Goal: Information Seeking & Learning: Learn about a topic

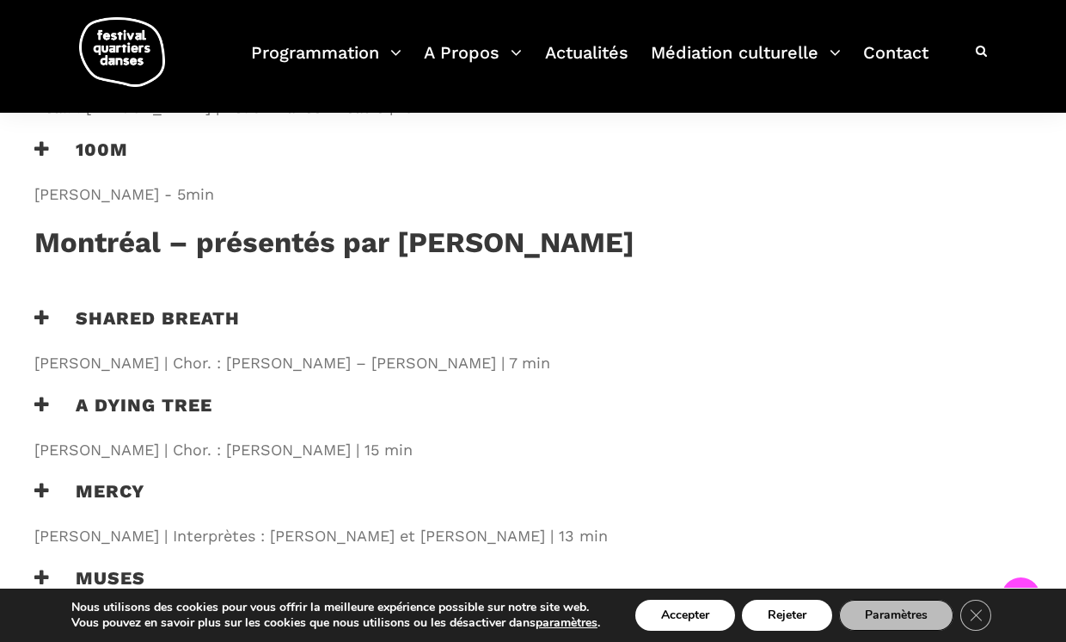
scroll to position [1938, 0]
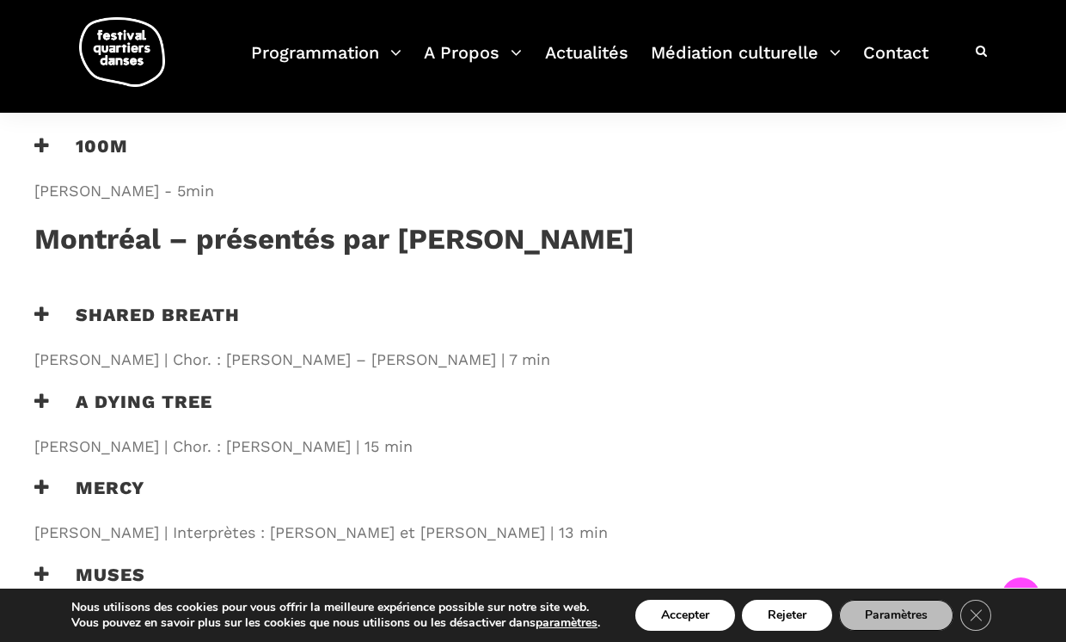
click at [96, 476] on h3 "Mercy" at bounding box center [89, 497] width 110 height 43
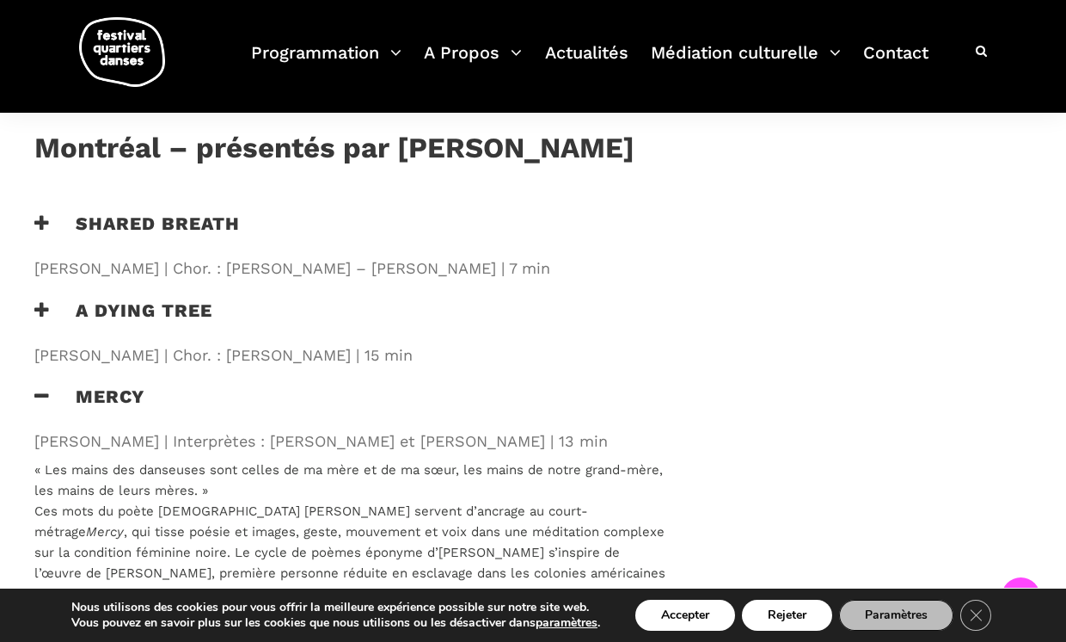
scroll to position [1993, 0]
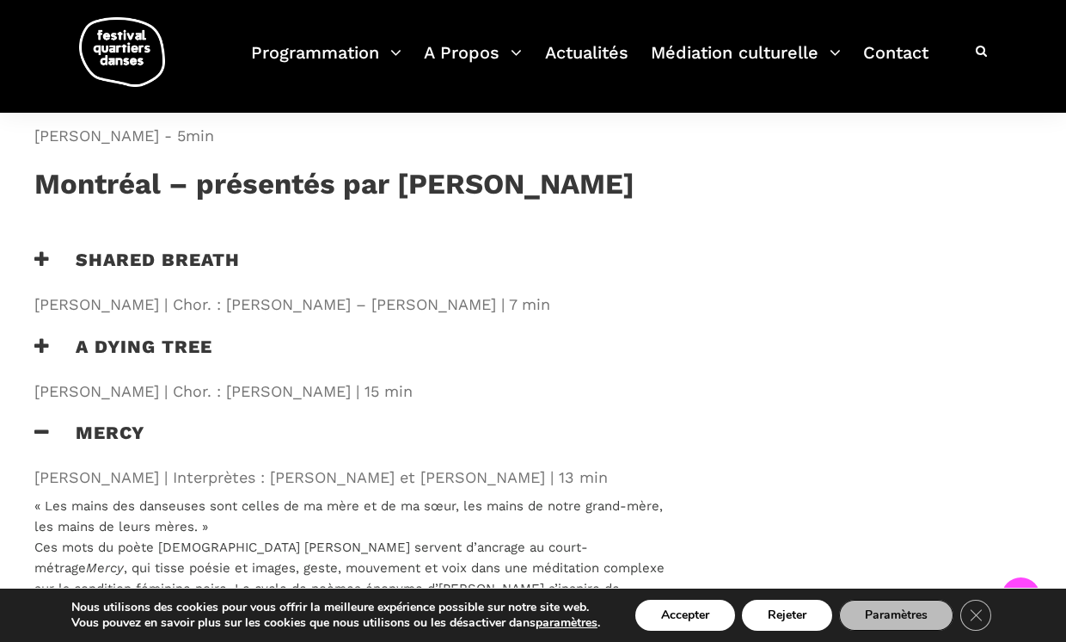
click at [44, 423] on icon at bounding box center [41, 432] width 15 height 18
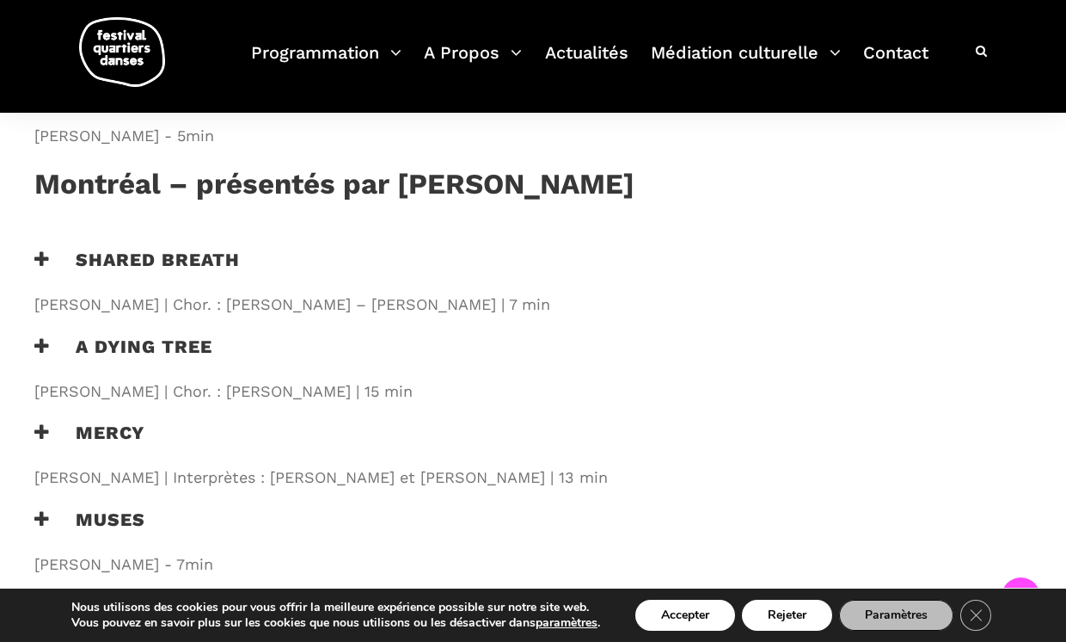
click at [46, 337] on icon at bounding box center [41, 346] width 15 height 18
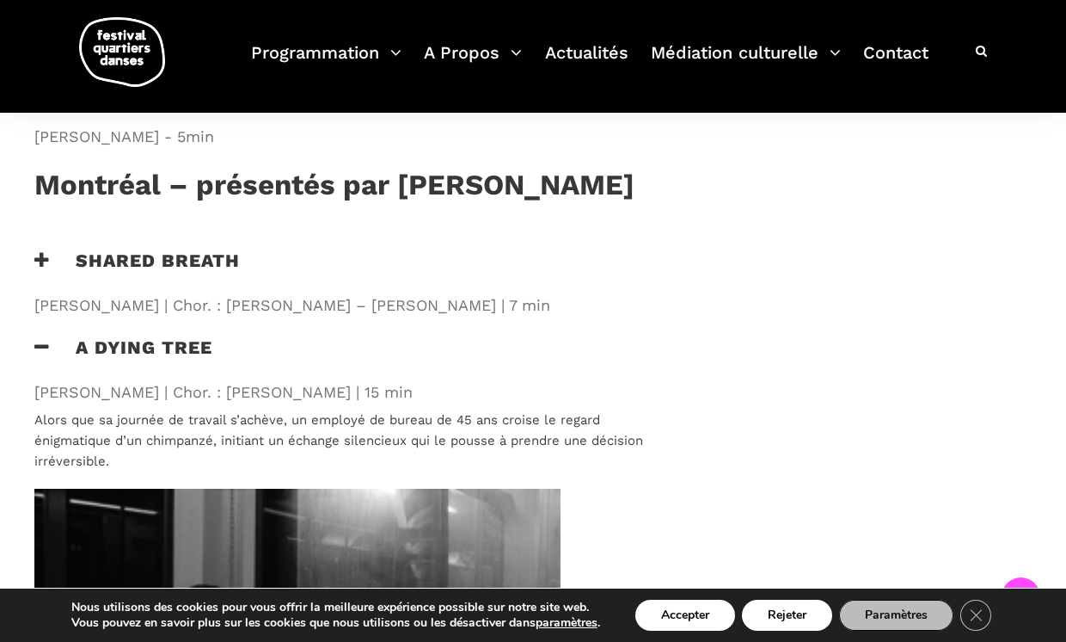
scroll to position [1982, 0]
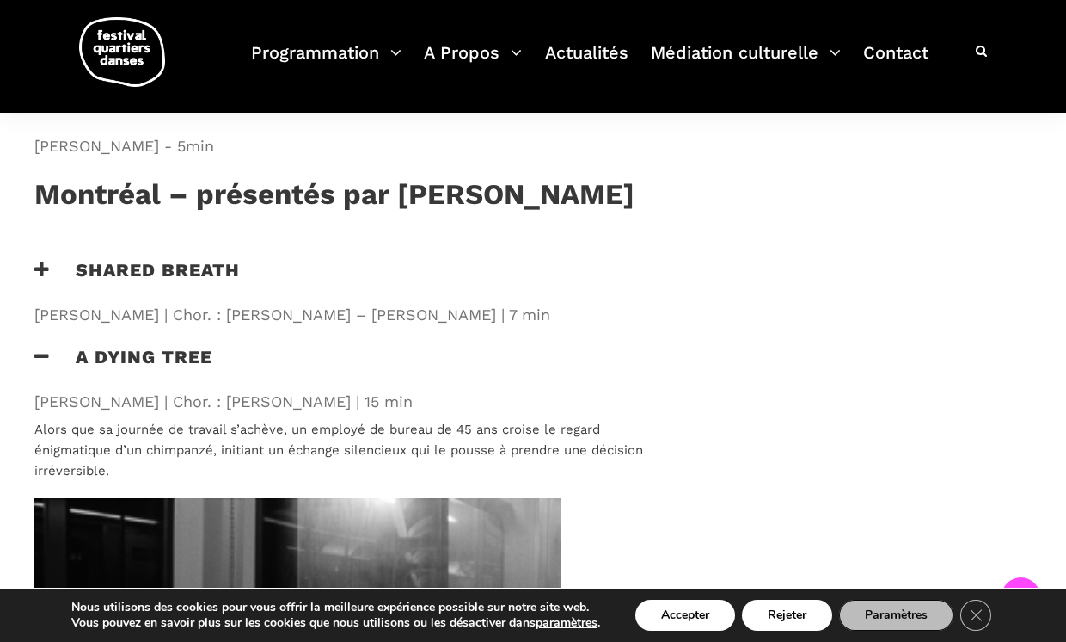
click at [38, 347] on icon at bounding box center [41, 356] width 15 height 18
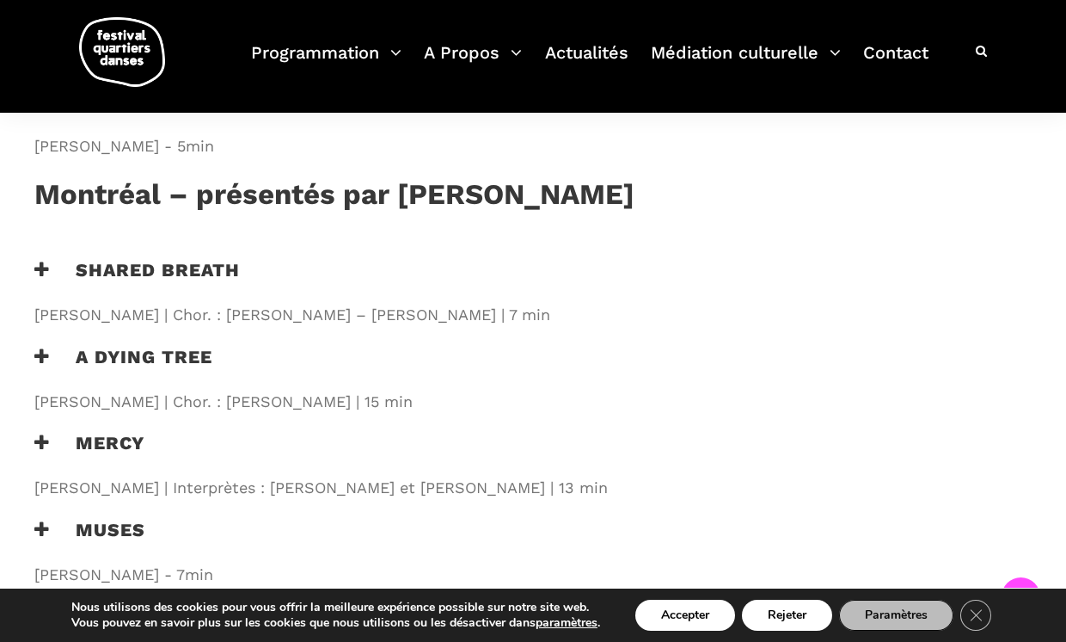
click at [44, 607] on icon at bounding box center [41, 616] width 15 height 18
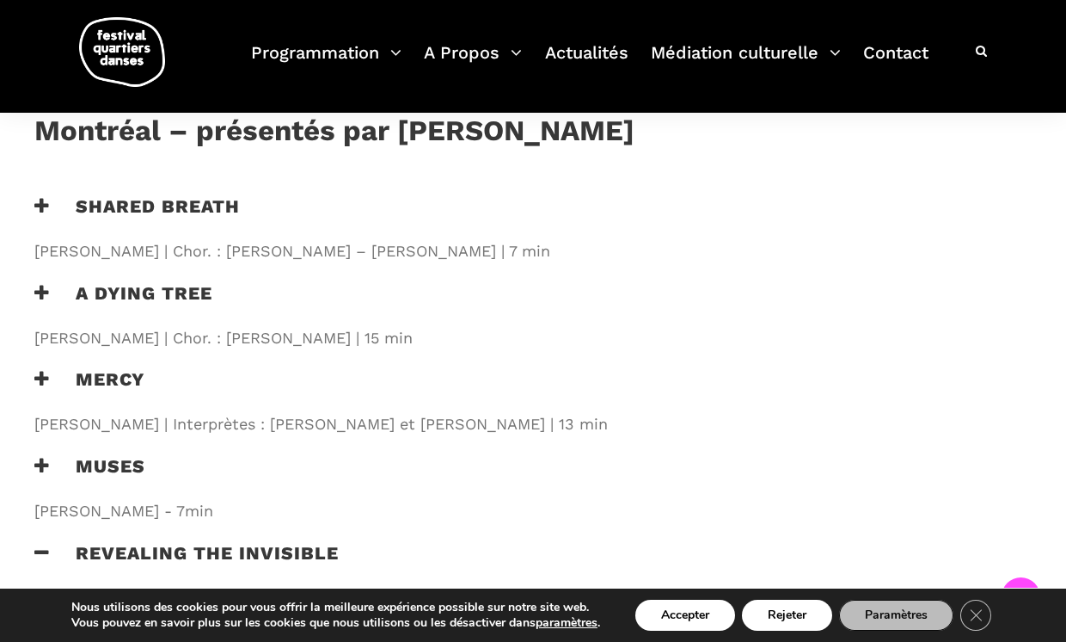
scroll to position [2043, 0]
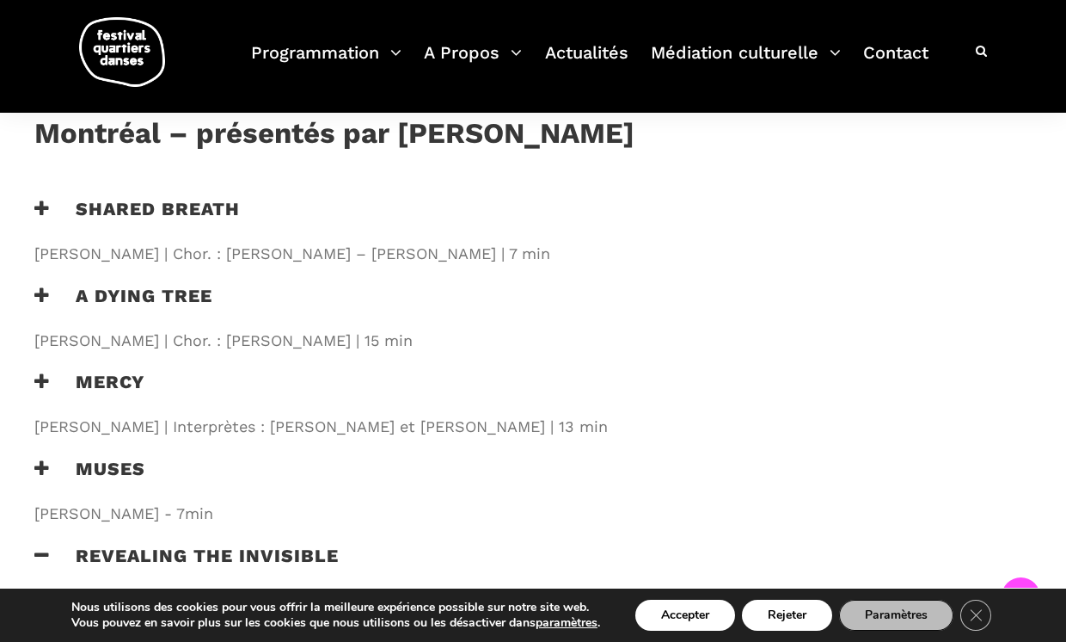
click at [46, 459] on icon at bounding box center [41, 468] width 15 height 18
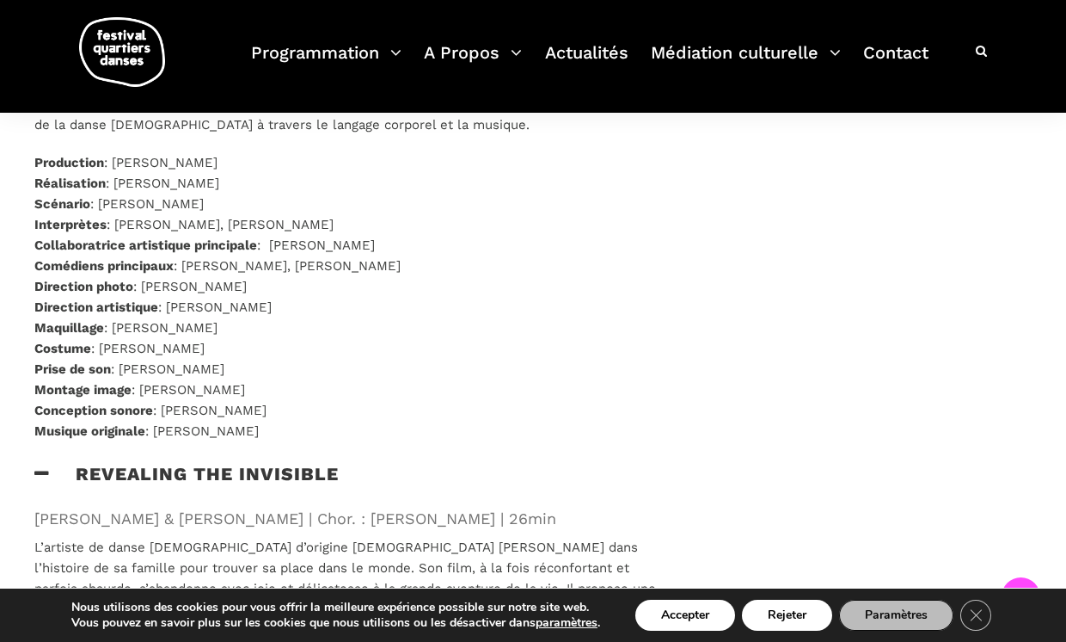
scroll to position [2512, 0]
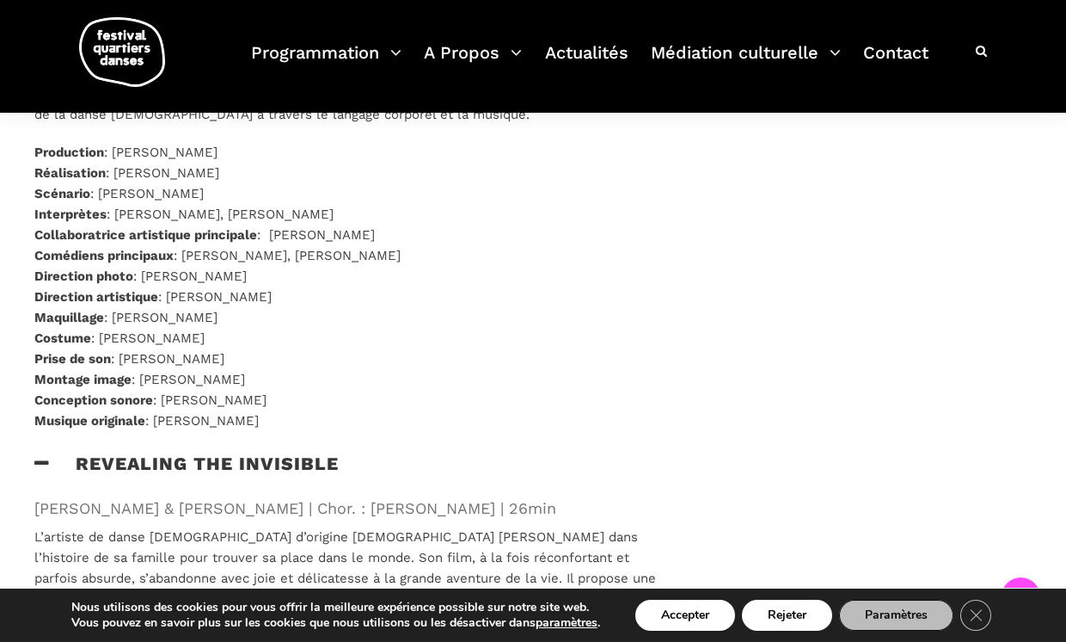
click at [40, 454] on icon at bounding box center [41, 463] width 15 height 18
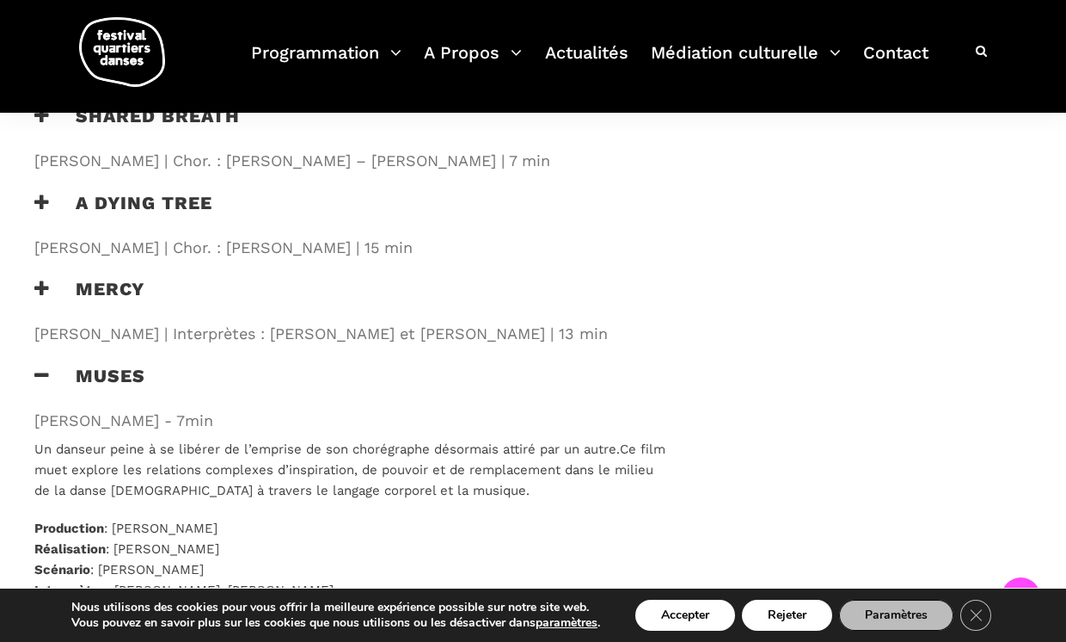
scroll to position [2085, 0]
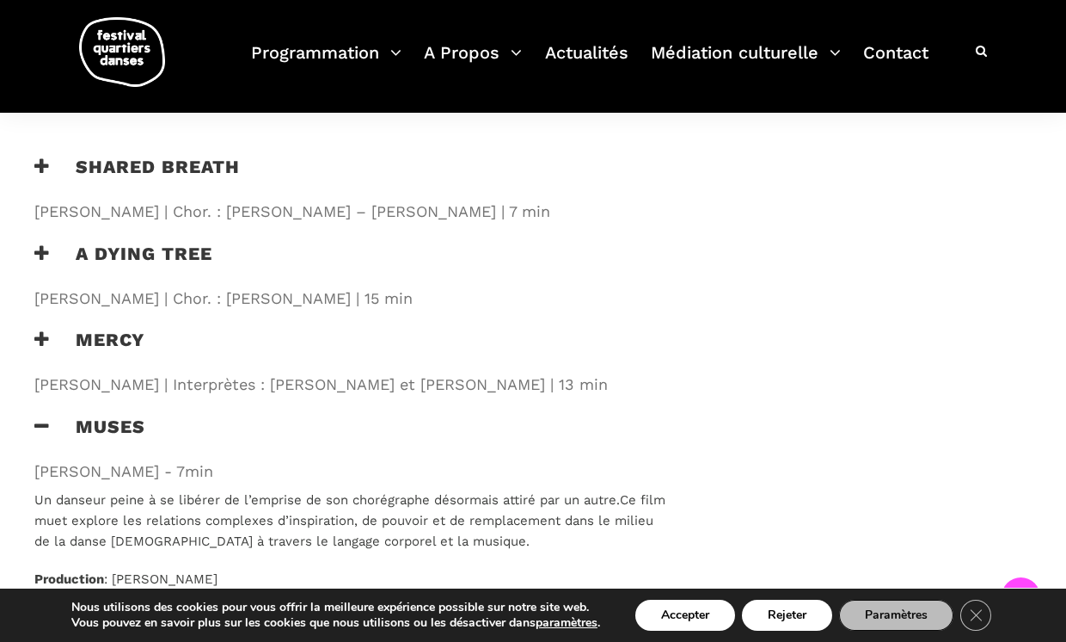
click at [40, 417] on icon at bounding box center [41, 426] width 15 height 18
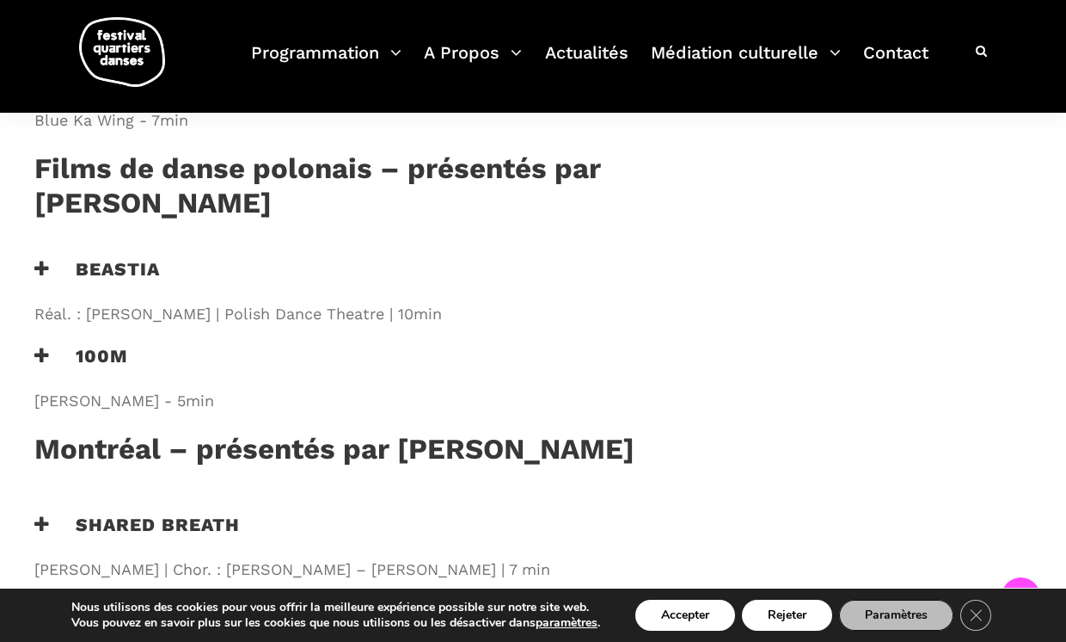
scroll to position [1723, 0]
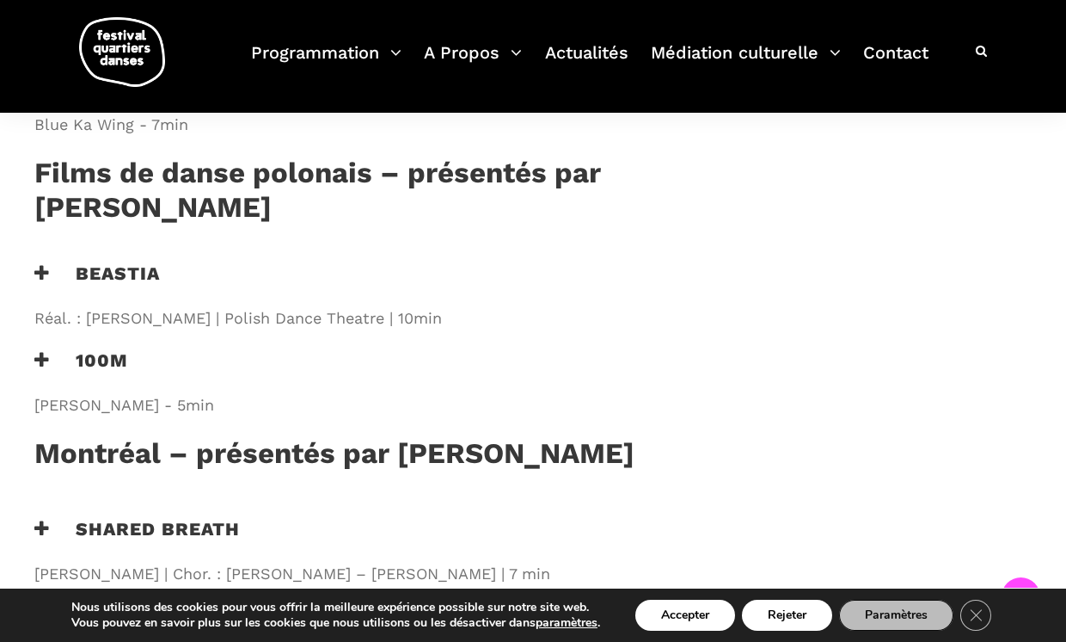
click at [42, 519] on icon at bounding box center [41, 528] width 15 height 18
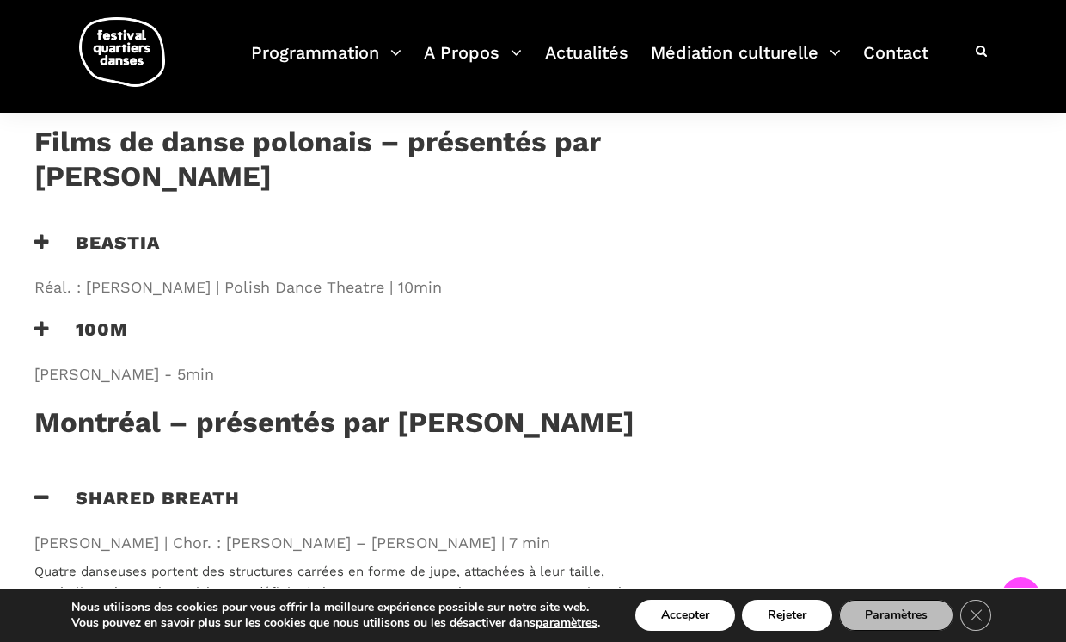
scroll to position [1744, 0]
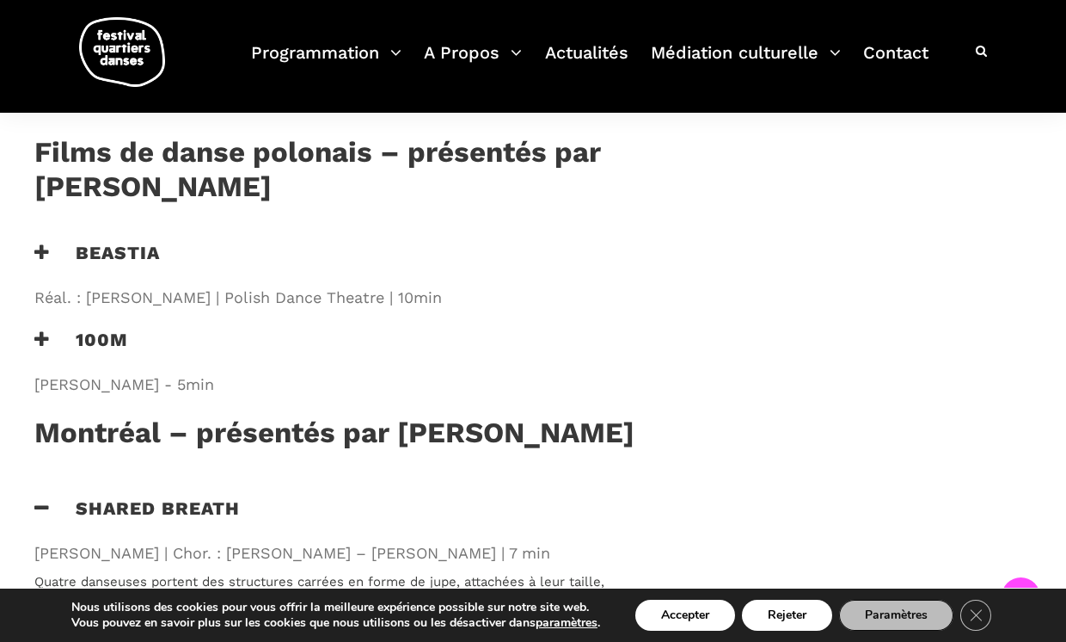
click at [40, 499] on icon at bounding box center [41, 508] width 15 height 18
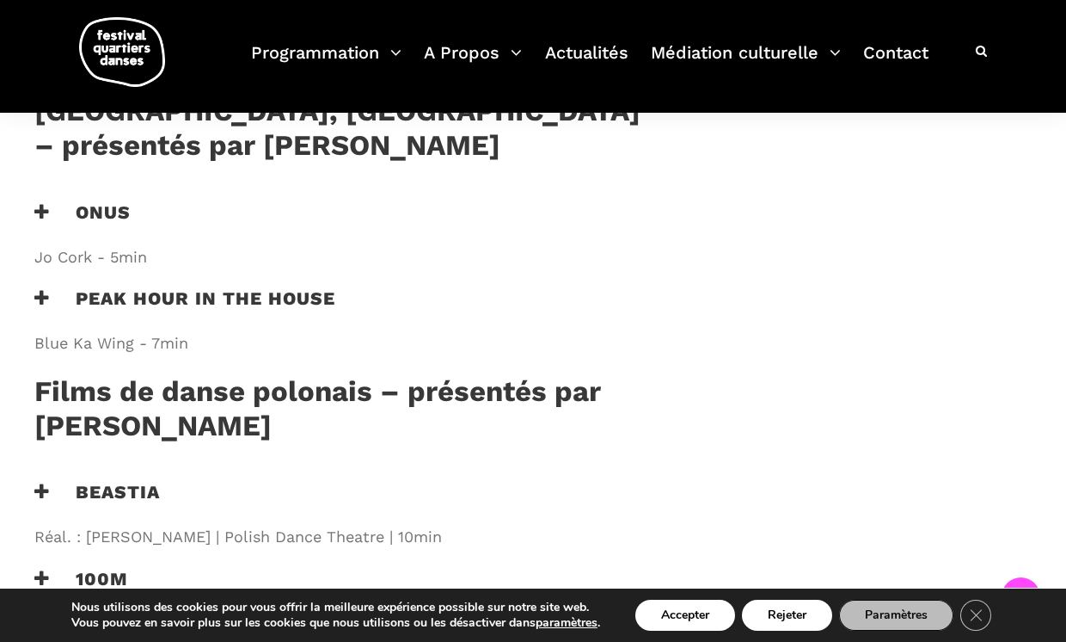
scroll to position [1500, 0]
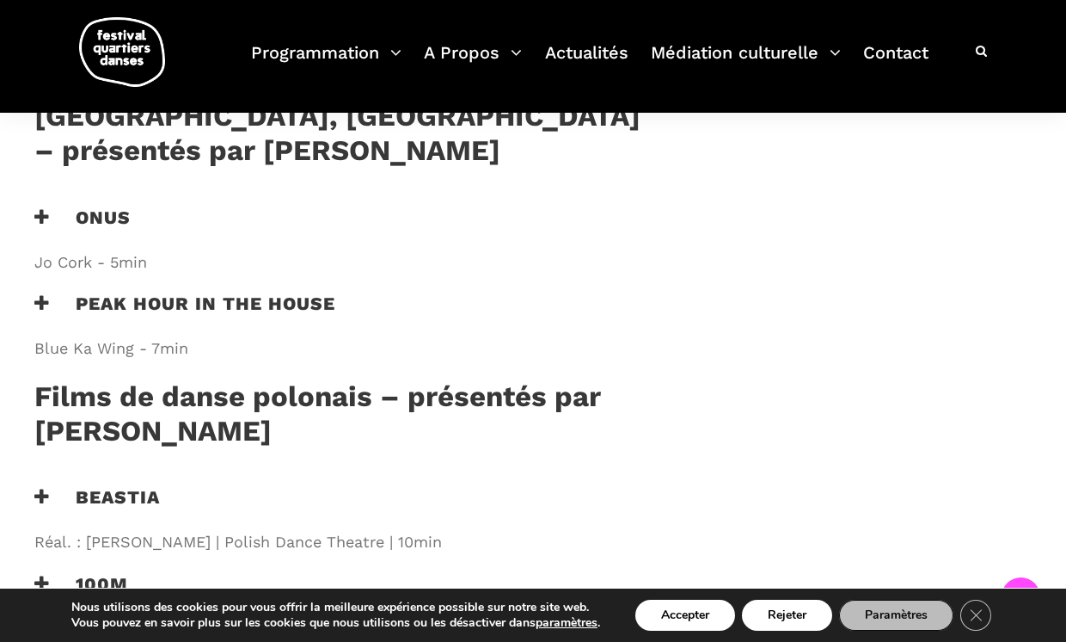
click at [46, 574] on icon at bounding box center [41, 583] width 15 height 18
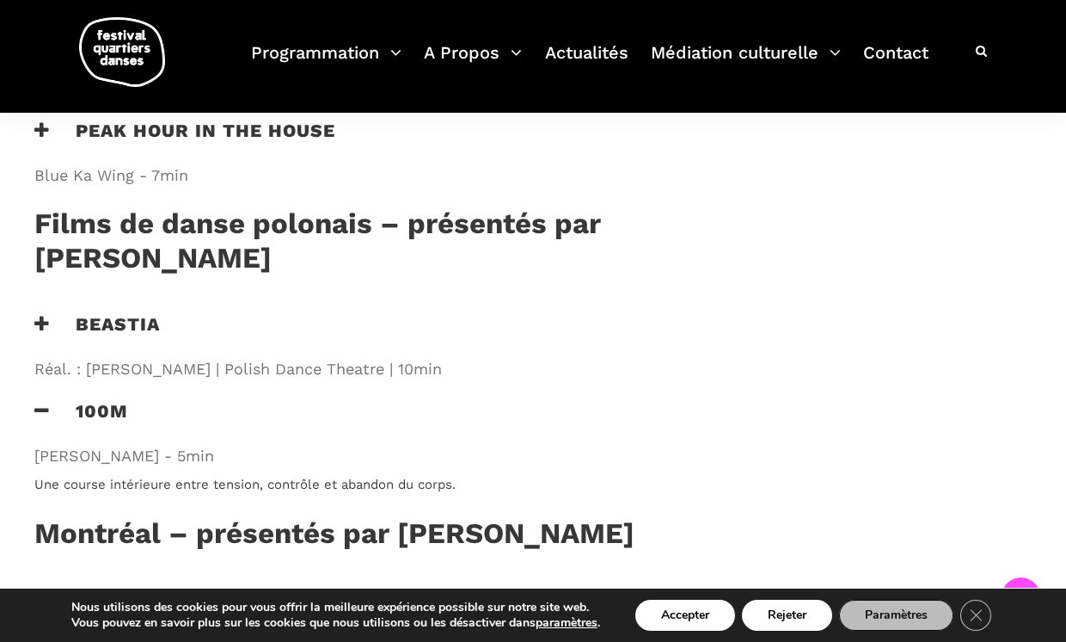
scroll to position [1652, 0]
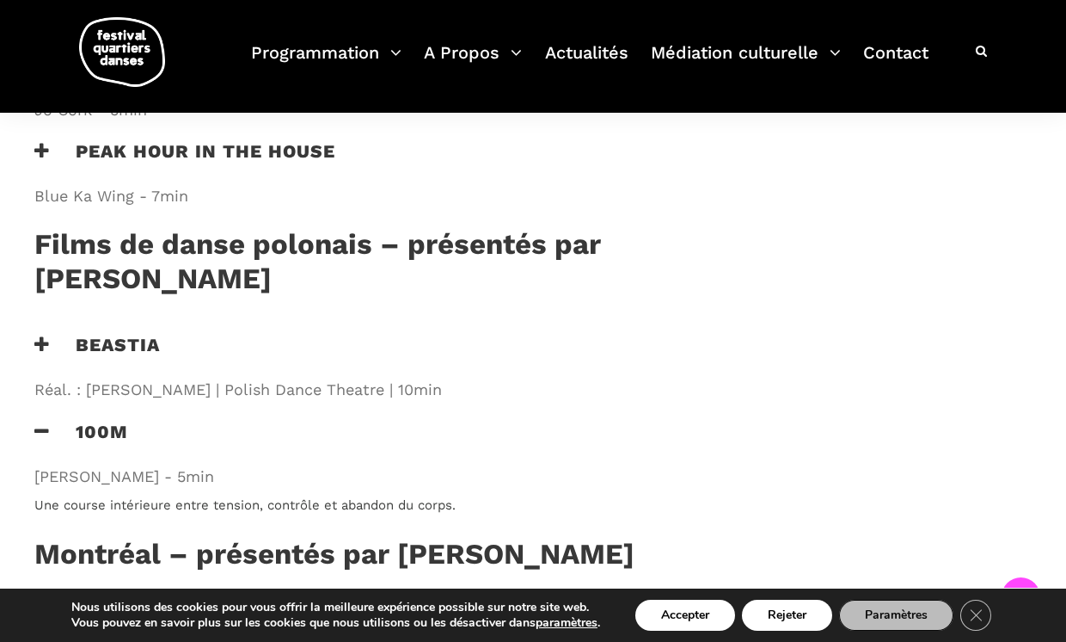
click at [40, 422] on icon at bounding box center [41, 431] width 15 height 18
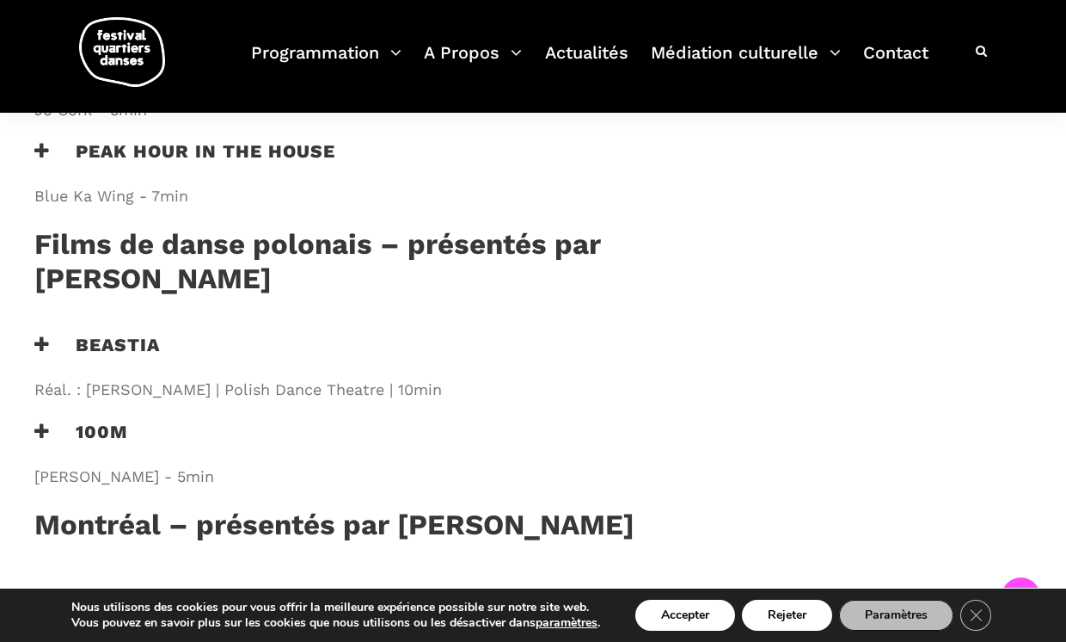
click at [42, 335] on icon at bounding box center [41, 344] width 15 height 18
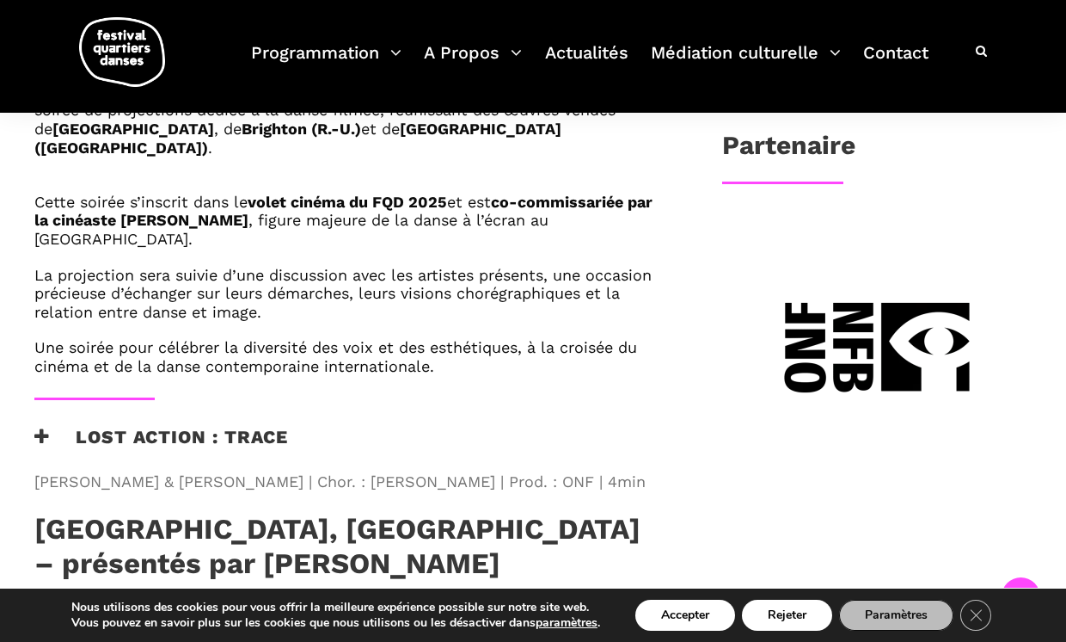
scroll to position [1084, 0]
